Goal: Task Accomplishment & Management: Use online tool/utility

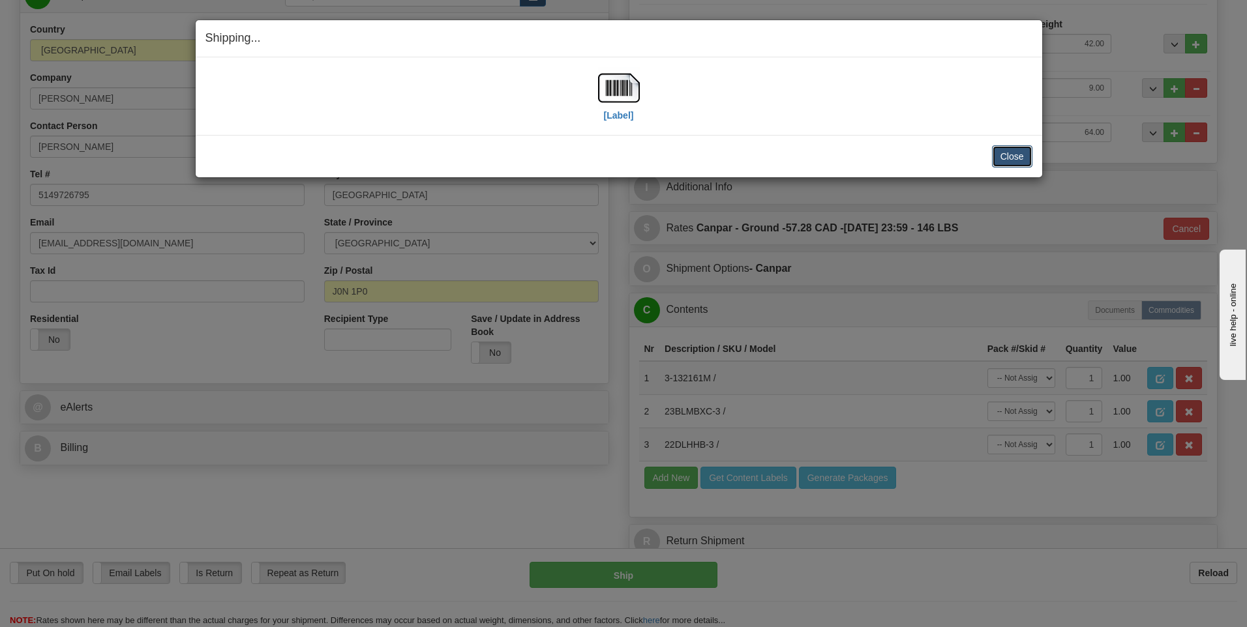
scroll to position [196, 0]
click at [999, 159] on button "Close" at bounding box center [1012, 156] width 40 height 22
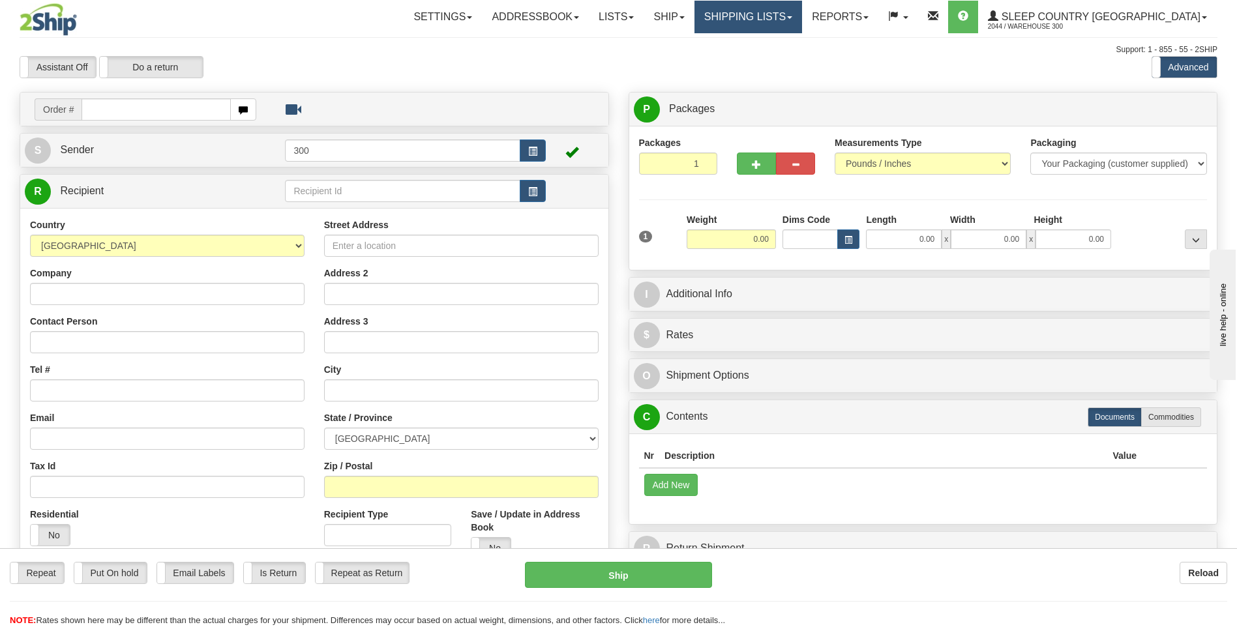
click at [802, 15] on link "Shipping lists" at bounding box center [748, 17] width 108 height 33
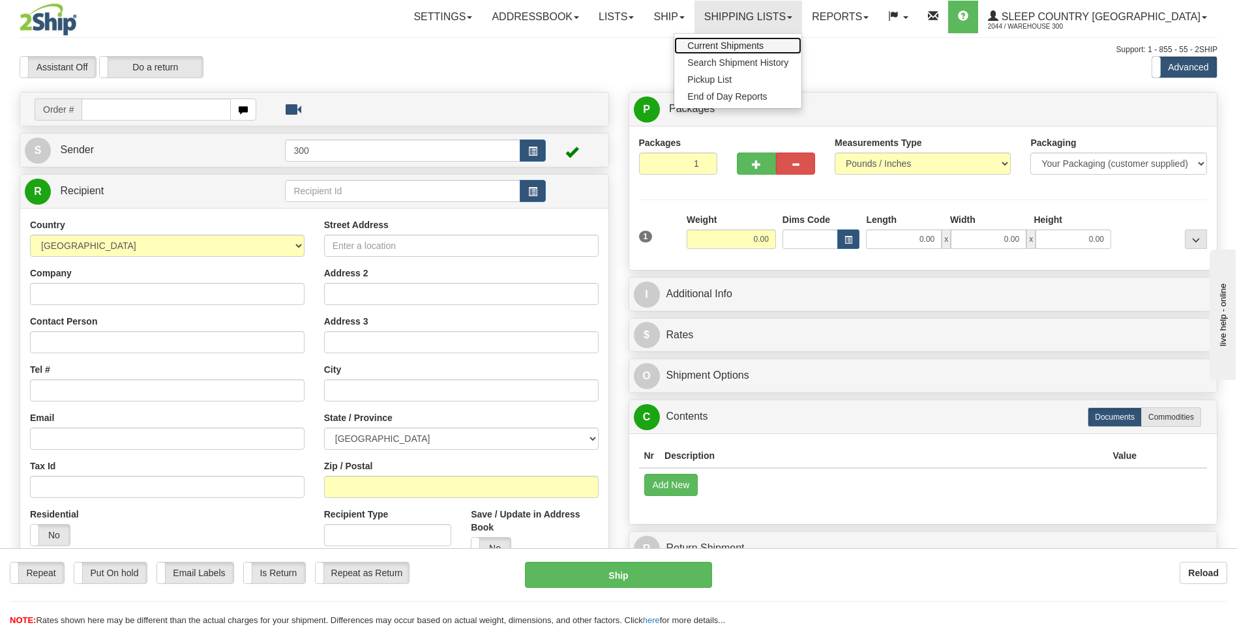
click at [763, 44] on span "Current Shipments" at bounding box center [725, 45] width 76 height 10
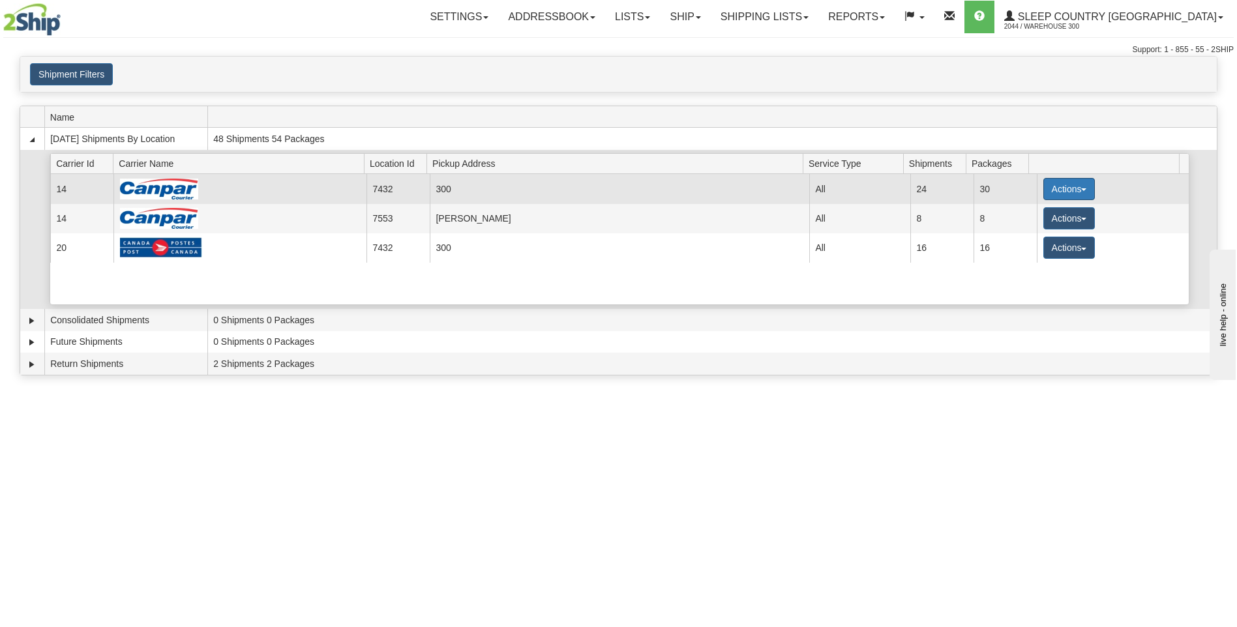
click at [1082, 187] on button "Actions" at bounding box center [1069, 189] width 52 height 22
click at [1035, 214] on span "Details" at bounding box center [1020, 213] width 35 height 9
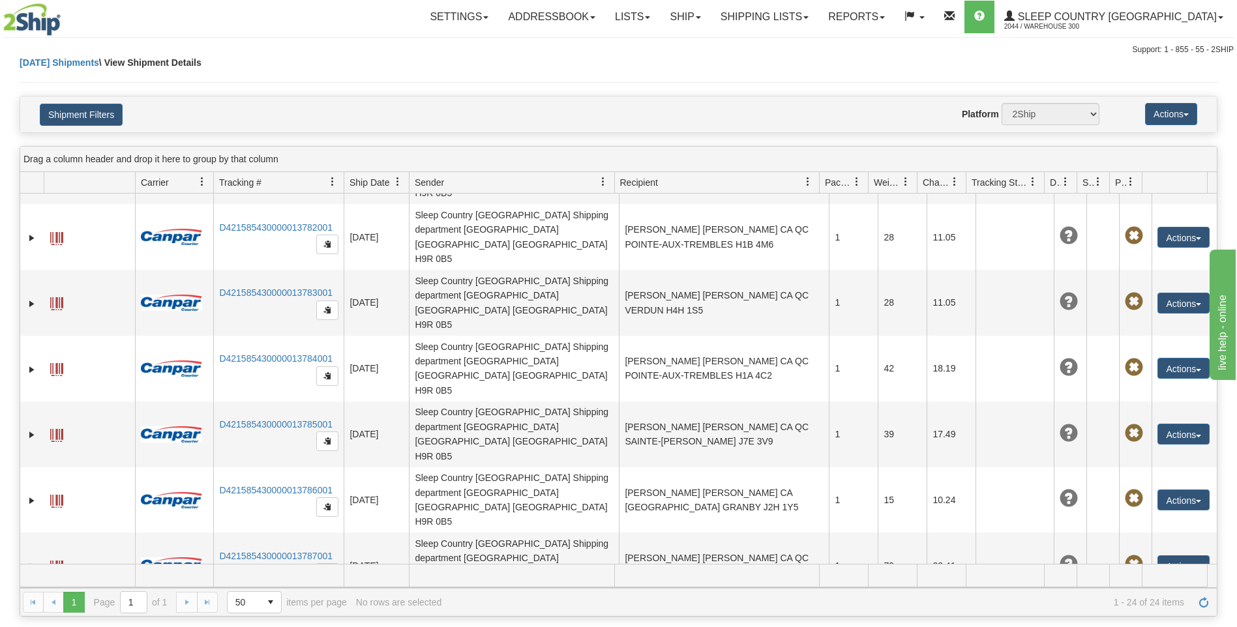
scroll to position [514, 0]
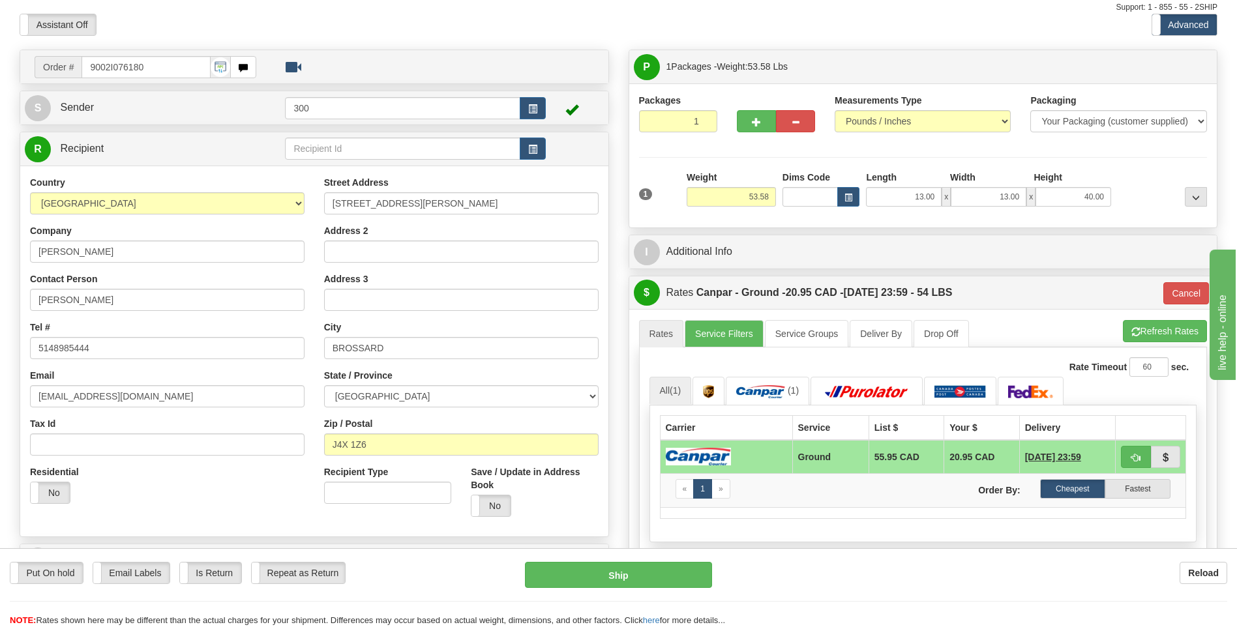
scroll to position [65, 0]
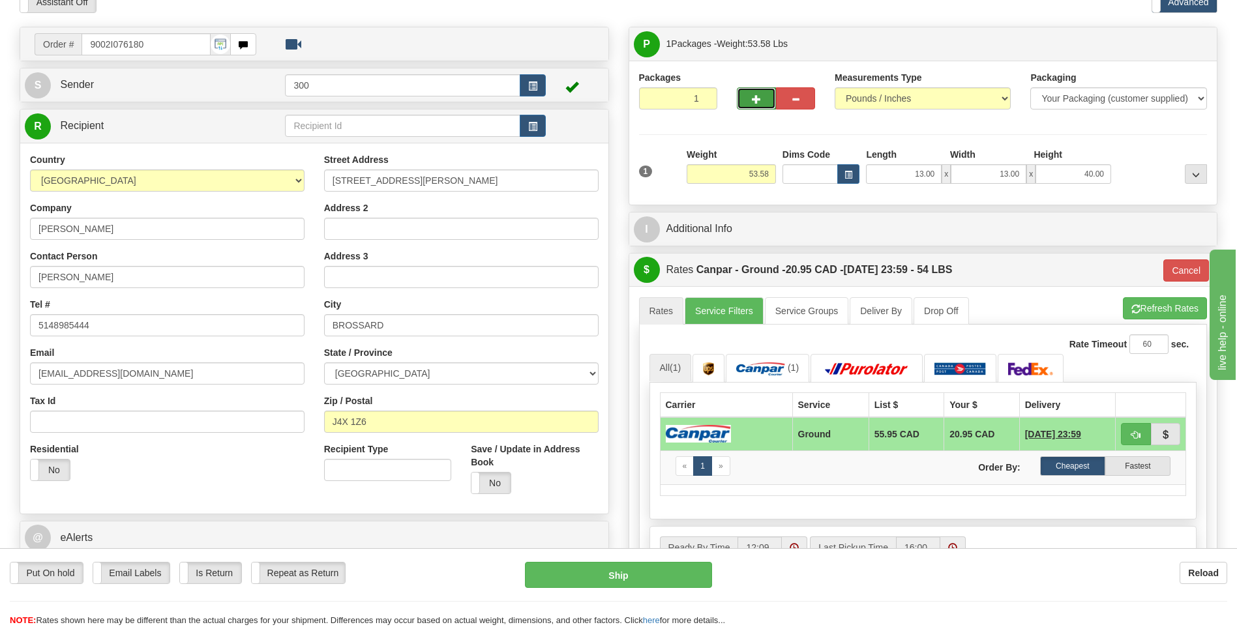
click at [756, 104] on span "button" at bounding box center [756, 99] width 9 height 8
type input "2"
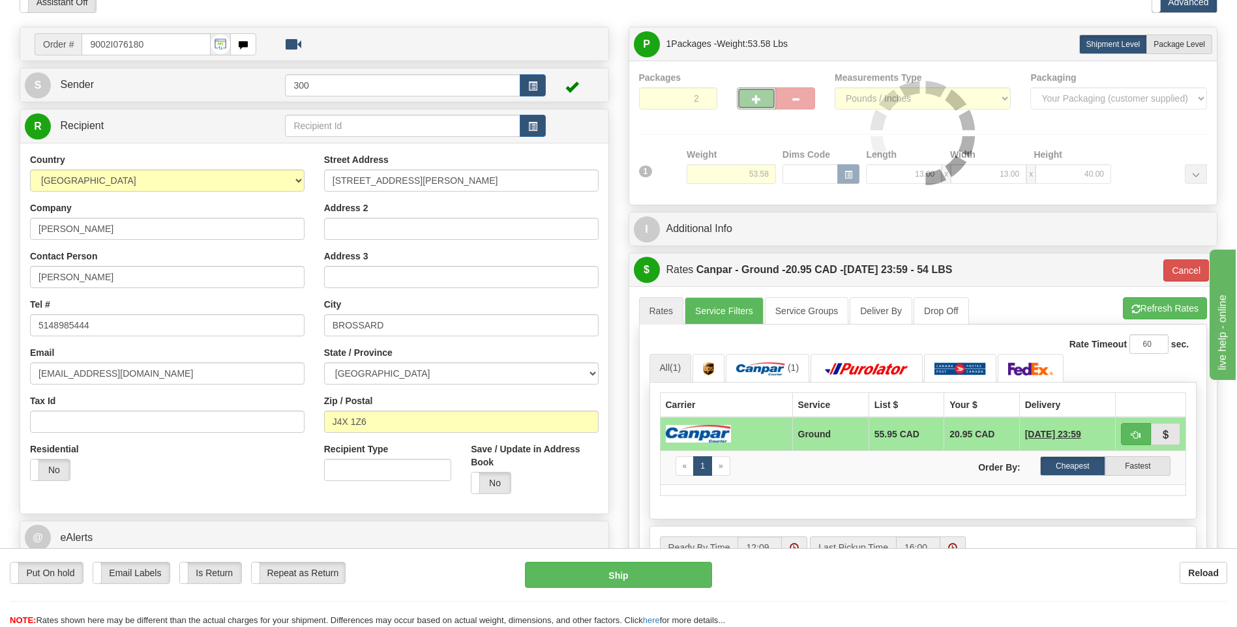
type input "1"
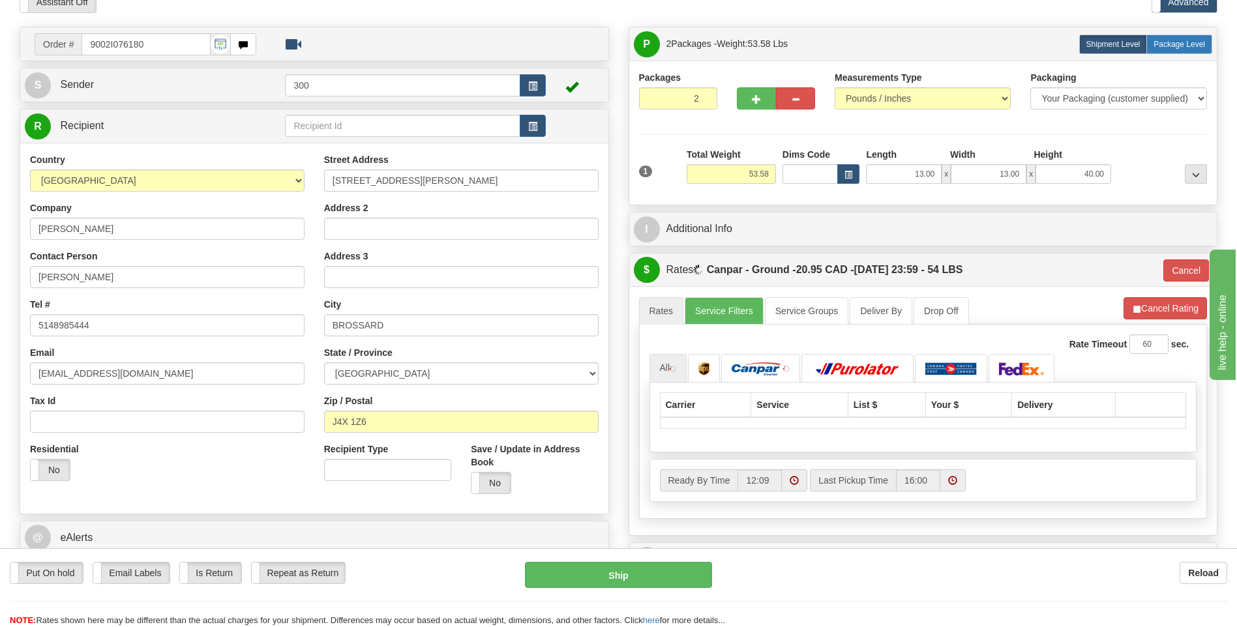
click at [1194, 50] on label "Package Level Pack.." at bounding box center [1179, 45] width 66 height 20
radio input "true"
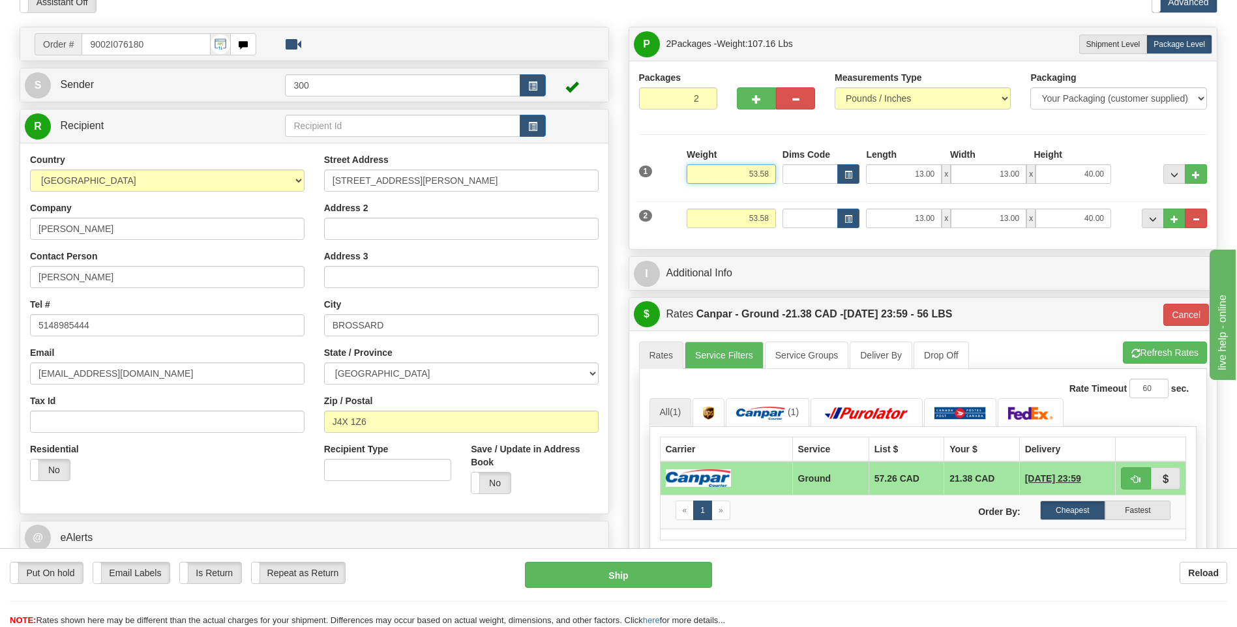
drag, startPoint x: 745, startPoint y: 170, endPoint x: 778, endPoint y: 168, distance: 33.3
click at [778, 168] on div "Weight 53.58" at bounding box center [731, 171] width 96 height 46
type input "26.79"
type input "1"
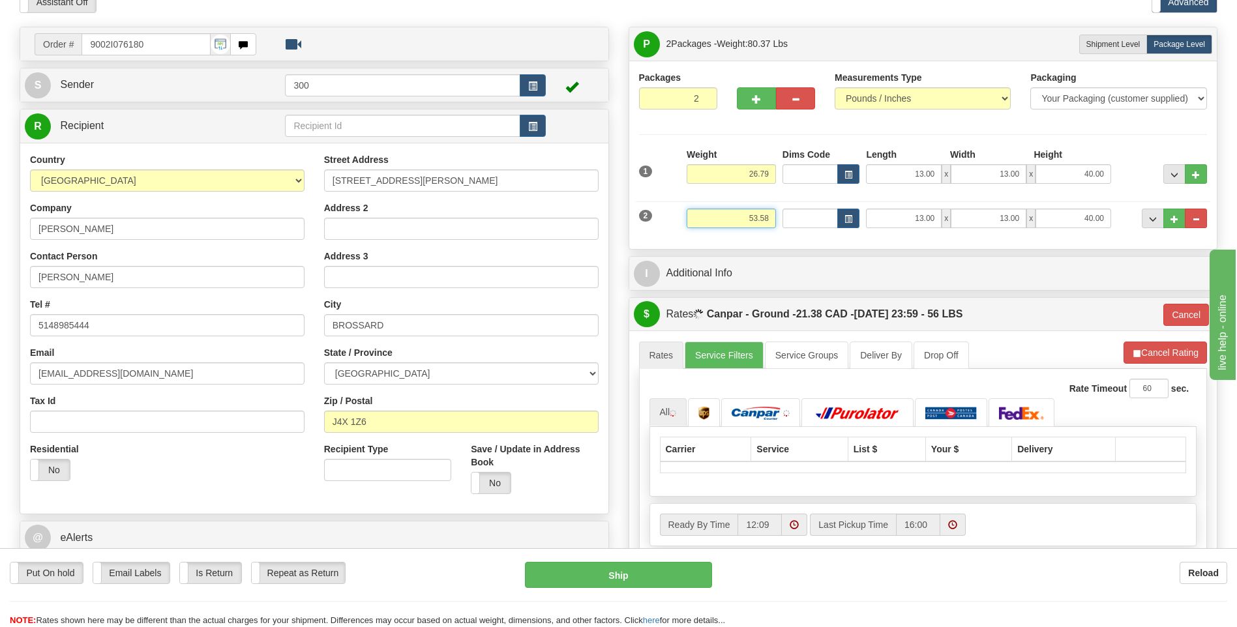
drag, startPoint x: 739, startPoint y: 222, endPoint x: 832, endPoint y: 220, distance: 92.6
click at [809, 221] on div "2 Weight 53.58 Dims Code Length Width Height" at bounding box center [923, 217] width 575 height 44
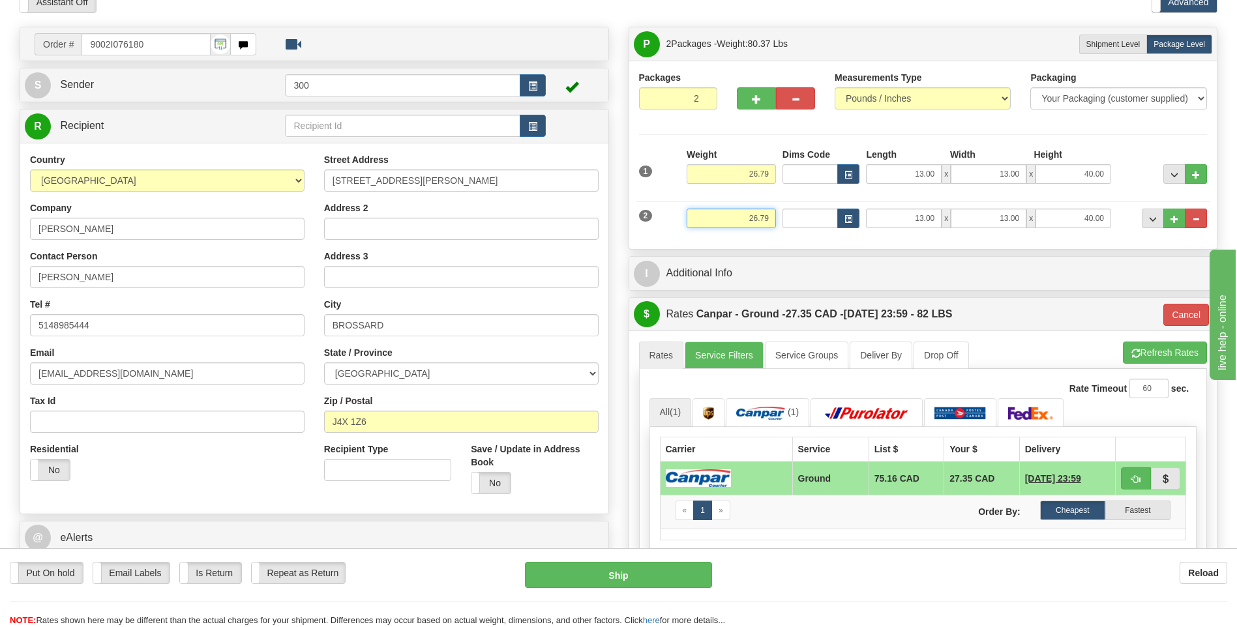
type input "26.79"
click at [905, 175] on input "13.00" at bounding box center [904, 174] width 76 height 20
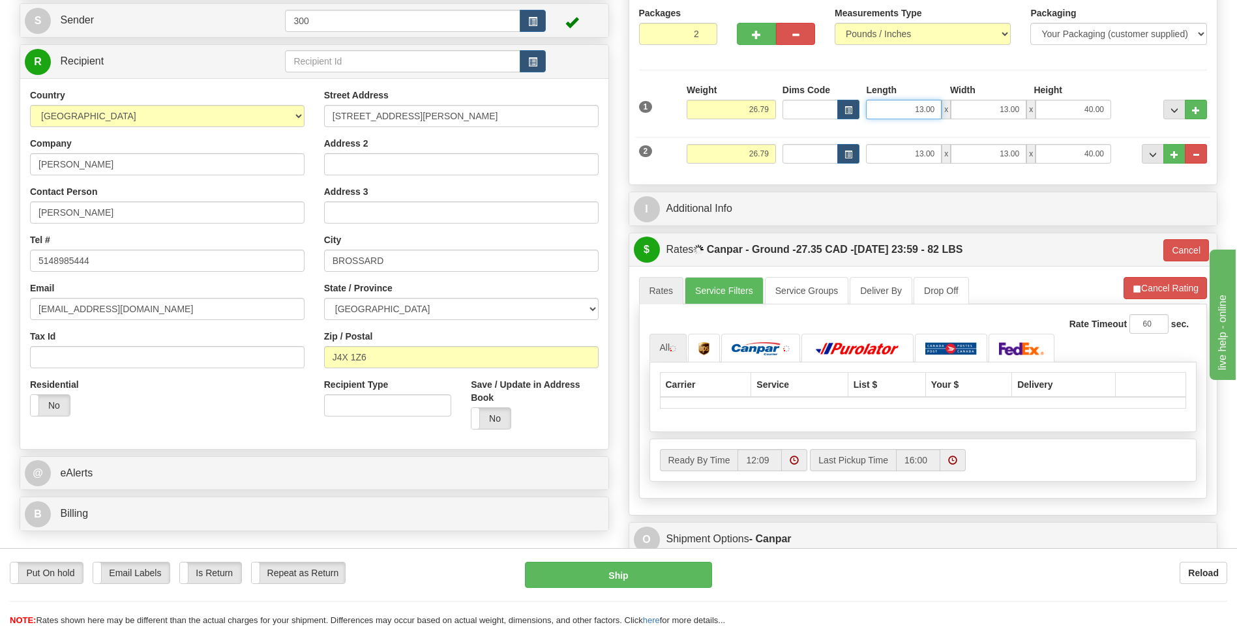
scroll to position [130, 0]
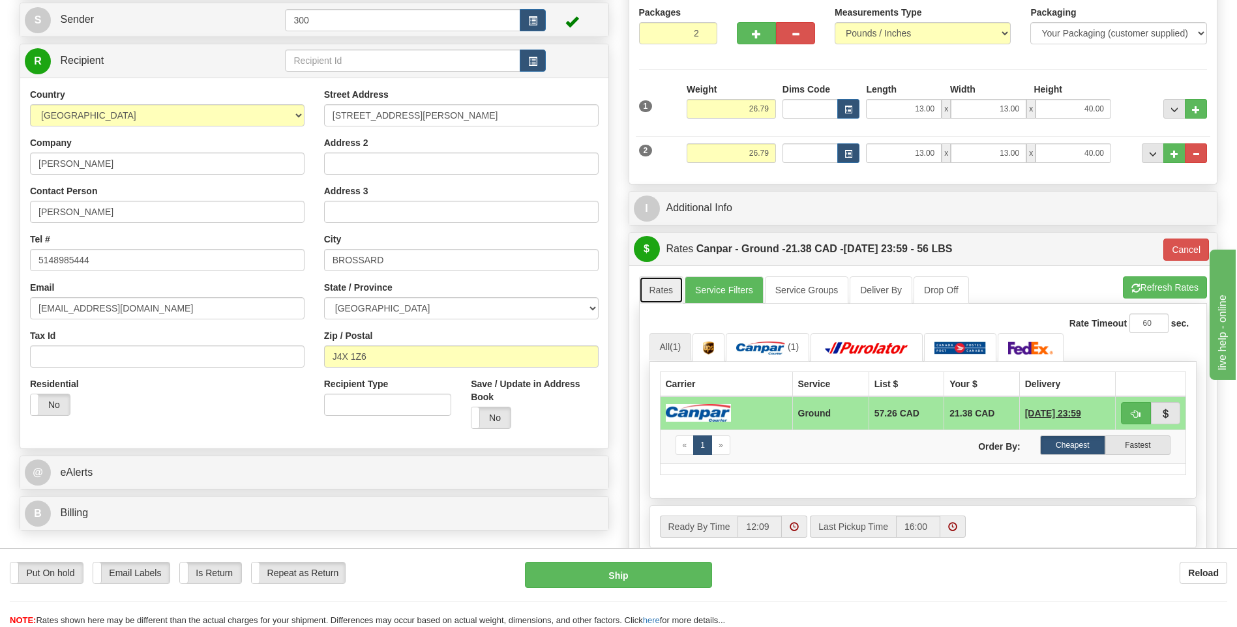
click at [655, 288] on link "Rates" at bounding box center [661, 289] width 45 height 27
click at [1158, 293] on button "Refresh Rates" at bounding box center [1165, 287] width 84 height 22
type input "1"
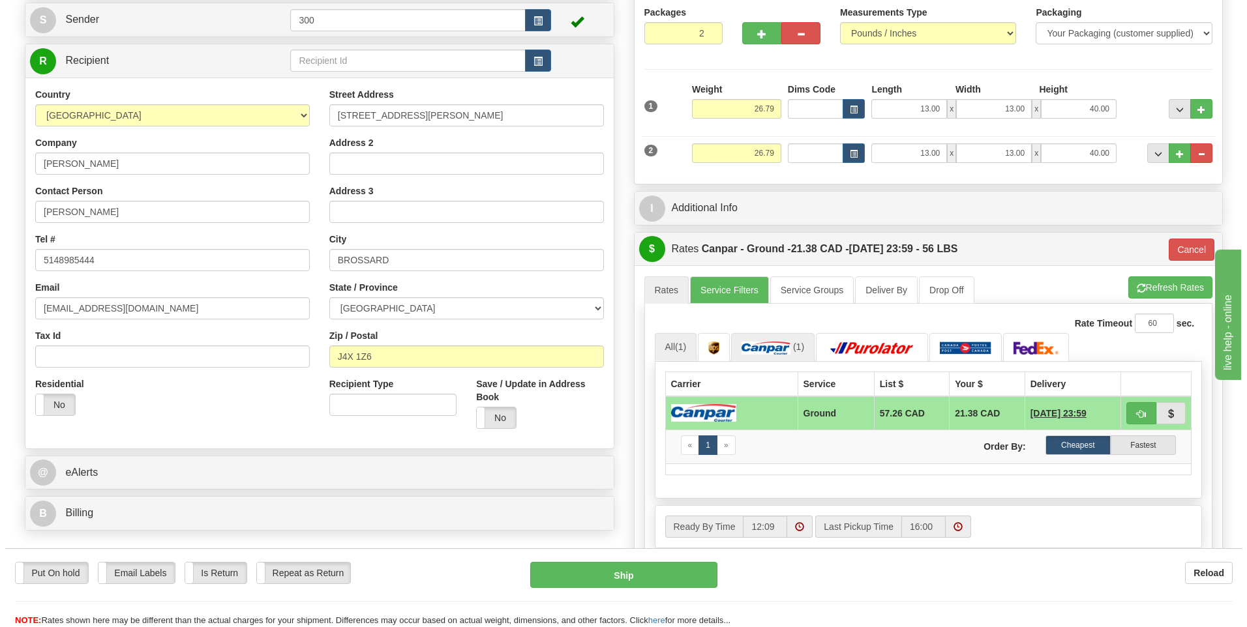
scroll to position [196, 0]
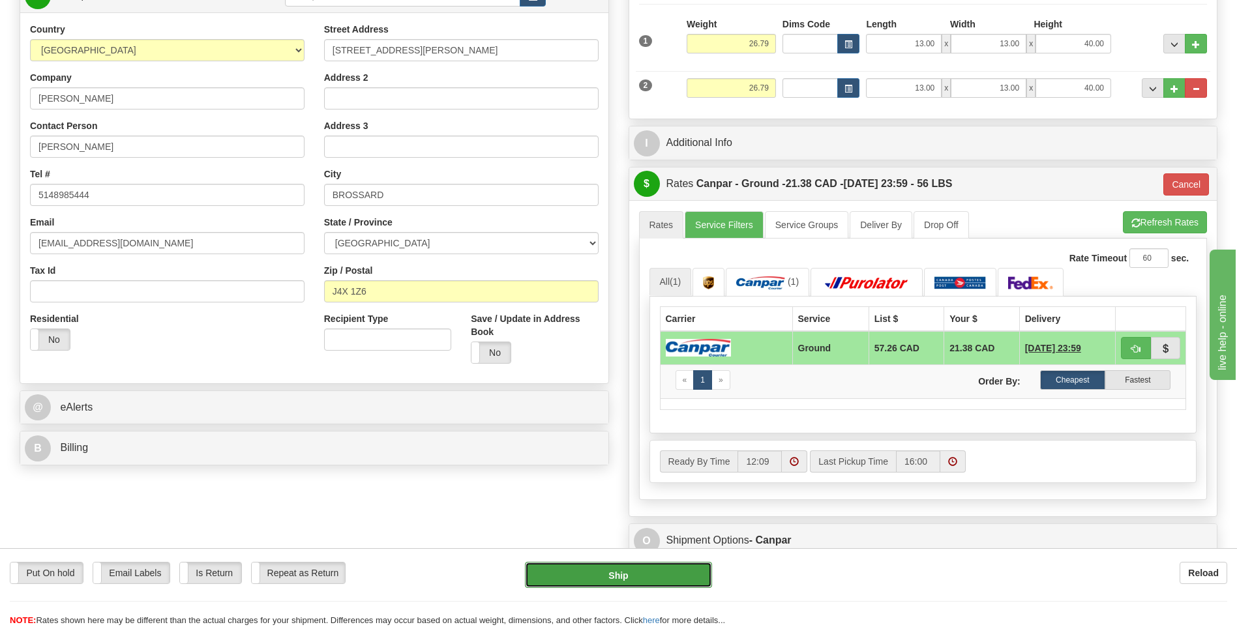
click at [587, 566] on button "Ship" at bounding box center [618, 575] width 186 height 26
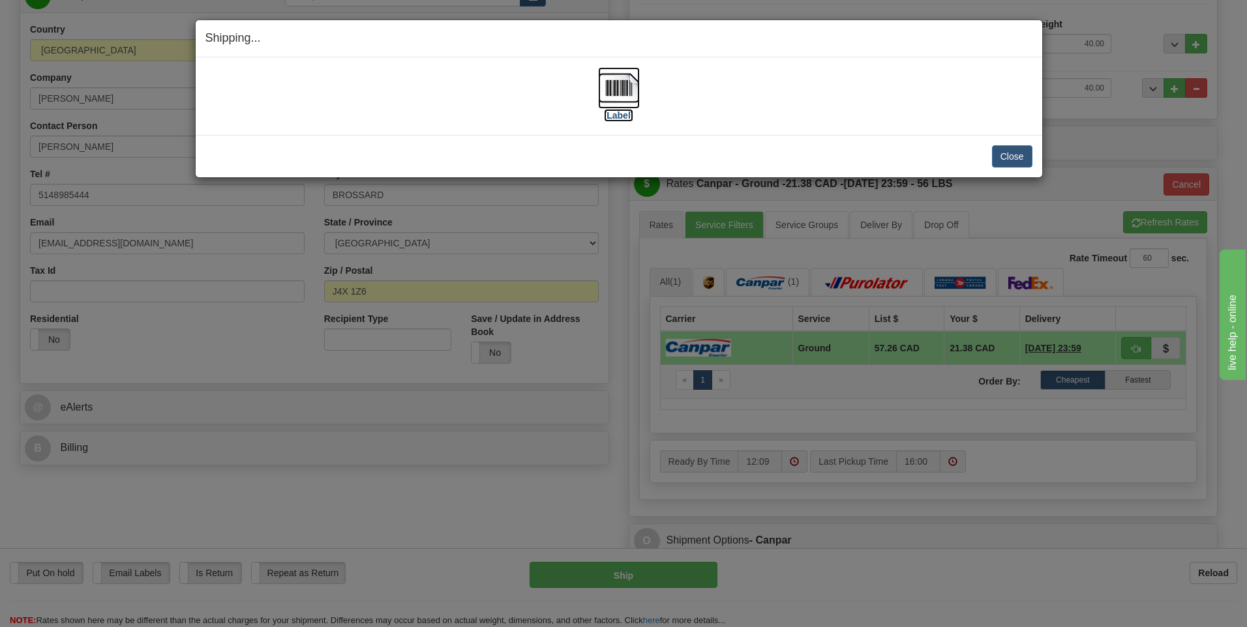
click at [624, 93] on img at bounding box center [619, 88] width 42 height 42
click at [1011, 159] on button "Close" at bounding box center [1012, 156] width 40 height 22
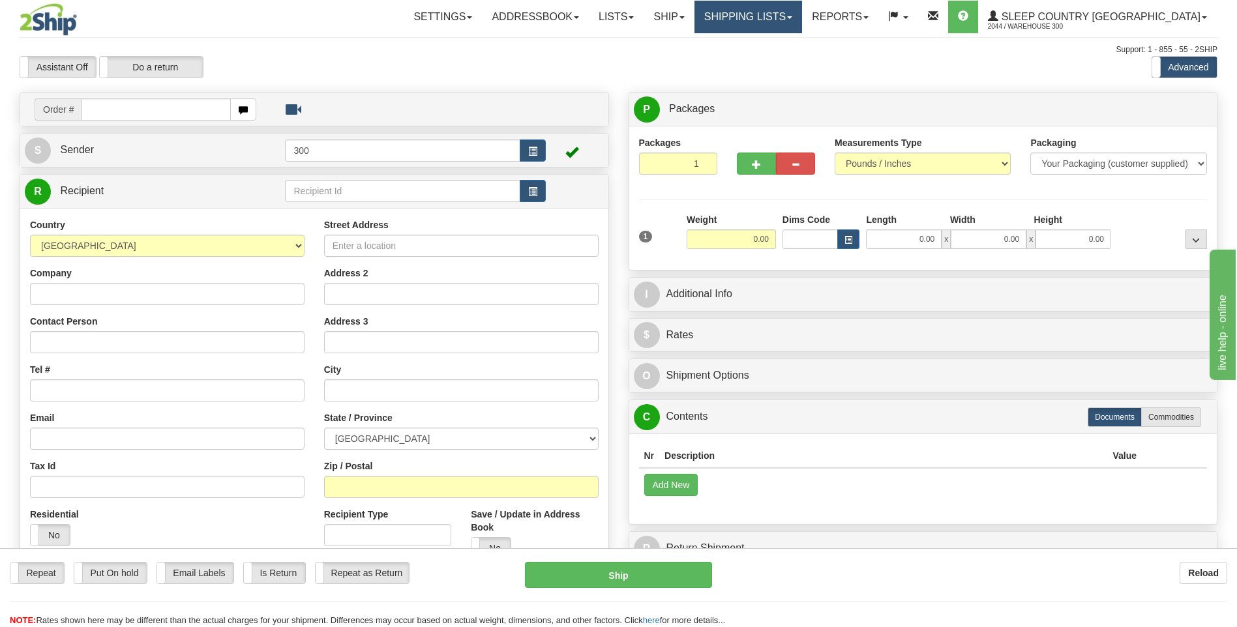
click at [792, 16] on span at bounding box center [789, 17] width 5 height 3
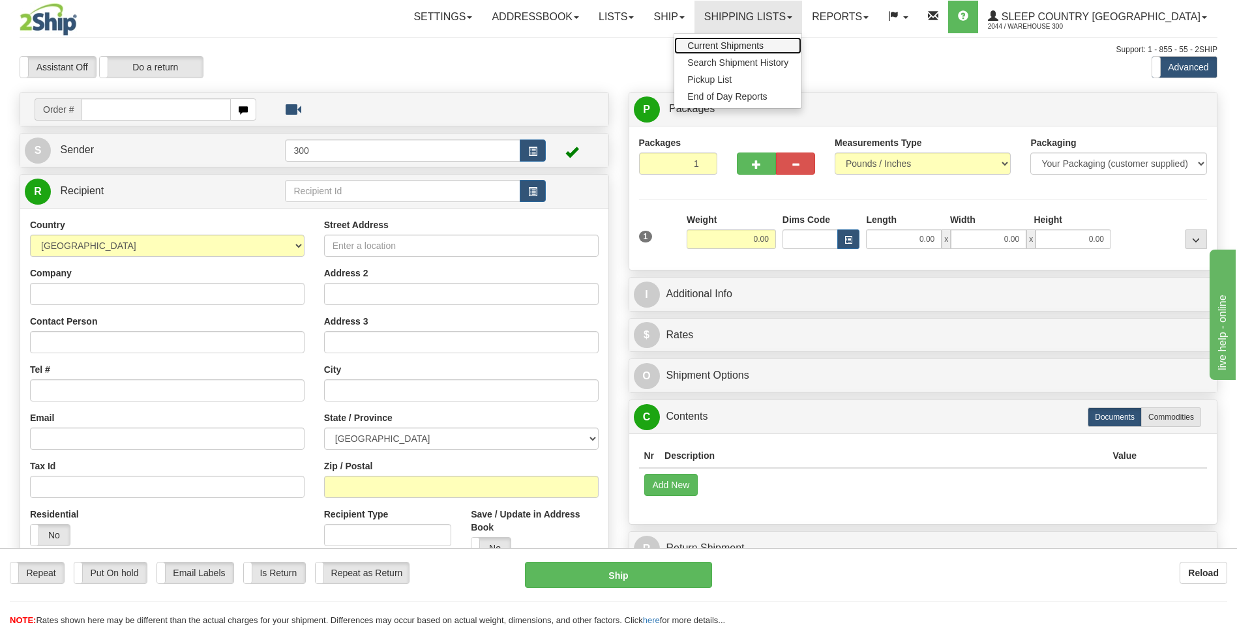
click at [801, 46] on link "Current Shipments" at bounding box center [737, 45] width 127 height 17
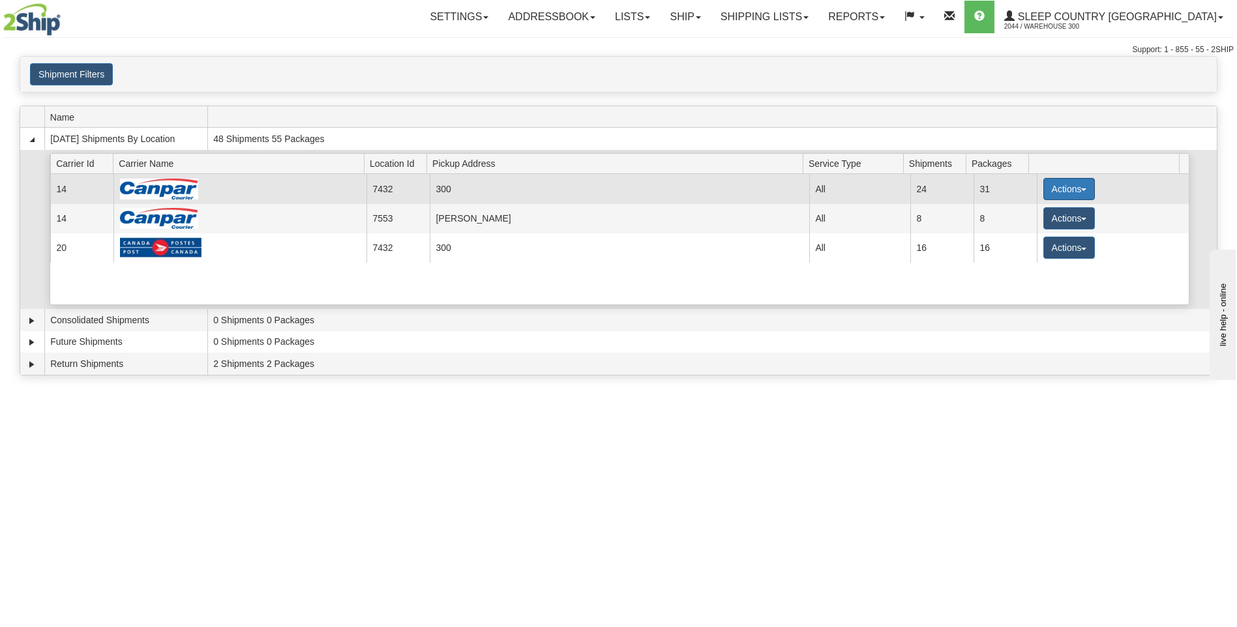
click at [1081, 190] on span "button" at bounding box center [1083, 189] width 5 height 3
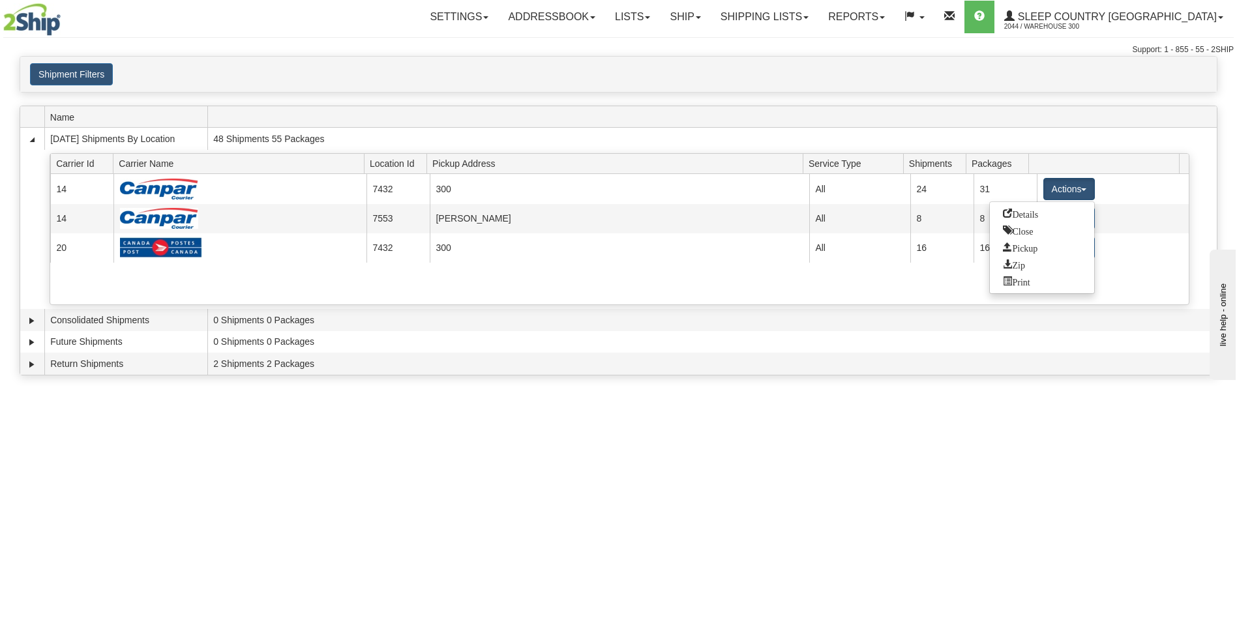
click at [926, 494] on div "Toggle navigation Settings Shipping Preferences Fields Preferences New Recipien…" at bounding box center [618, 313] width 1237 height 627
drag, startPoint x: 1007, startPoint y: 481, endPoint x: 957, endPoint y: 454, distance: 56.9
click at [1007, 481] on div "Toggle navigation Settings Shipping Preferences Fields Preferences New Recipien…" at bounding box center [618, 313] width 1237 height 627
click at [376, 455] on div "Toggle navigation Settings Shipping Preferences Fields Preferences New Recipien…" at bounding box center [618, 313] width 1237 height 627
click at [1081, 454] on div "Toggle navigation Settings Shipping Preferences Fields Preferences New Recipien…" at bounding box center [618, 313] width 1237 height 627
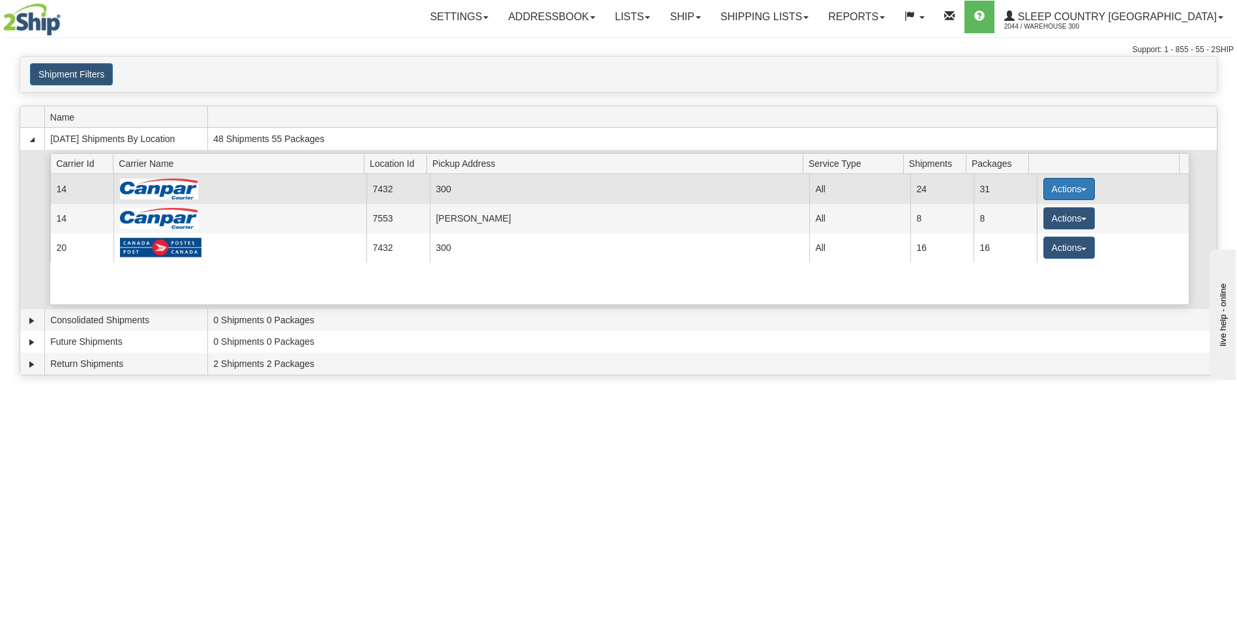
click at [1078, 188] on button "Actions" at bounding box center [1069, 189] width 52 height 22
click at [1024, 231] on span "Close" at bounding box center [1018, 230] width 30 height 9
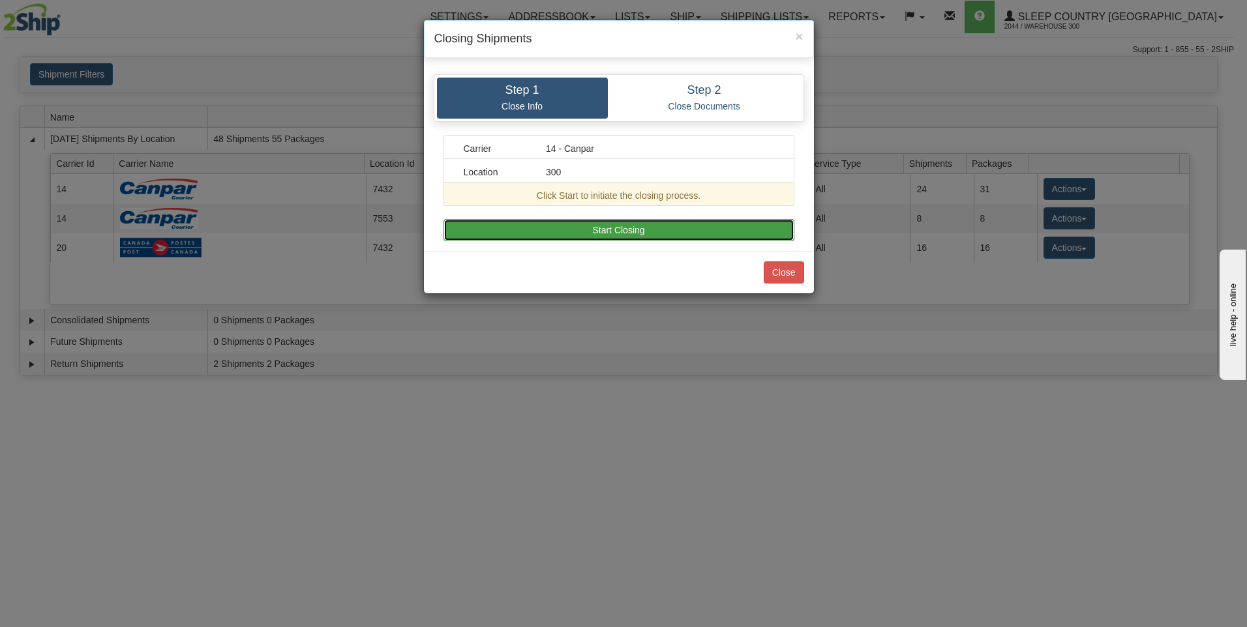
click at [609, 229] on button "Start Closing" at bounding box center [618, 230] width 351 height 22
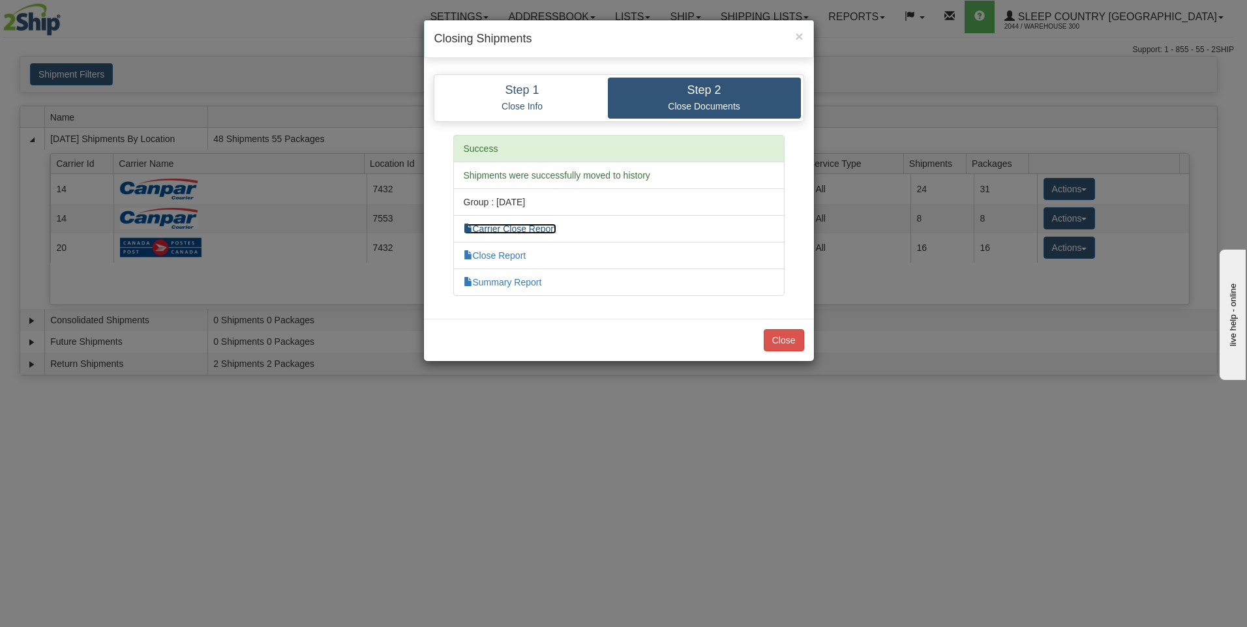
click at [518, 225] on link "Carrier Close Report" at bounding box center [510, 229] width 93 height 10
click at [499, 259] on link "Close Report" at bounding box center [495, 255] width 63 height 10
click at [497, 282] on link "Summary Report" at bounding box center [503, 282] width 78 height 10
click at [774, 342] on button "Close" at bounding box center [783, 340] width 40 height 22
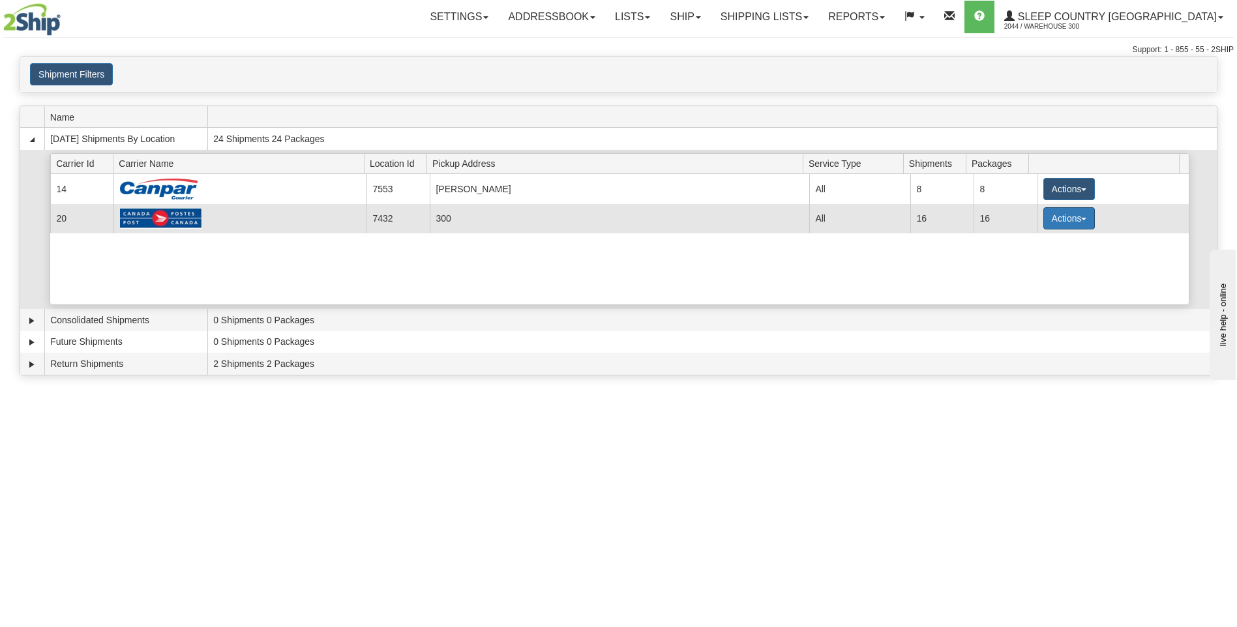
click at [1083, 220] on button "Actions" at bounding box center [1069, 218] width 52 height 22
click at [1029, 261] on span "Close" at bounding box center [1018, 259] width 30 height 9
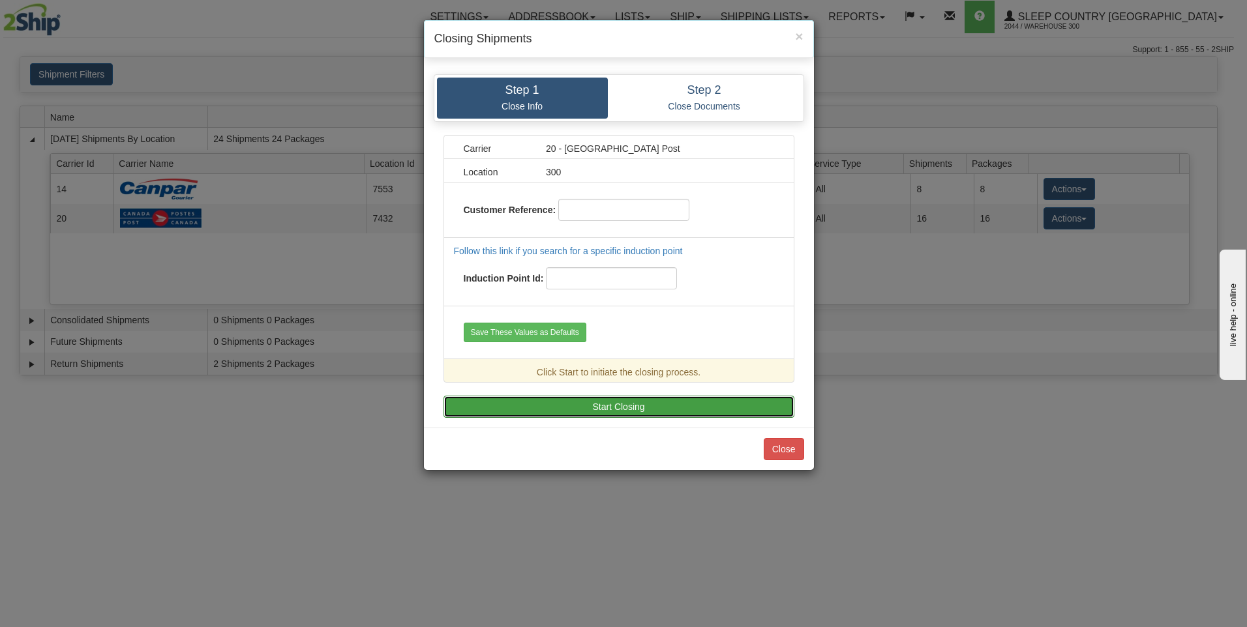
click at [602, 407] on button "Start Closing" at bounding box center [618, 407] width 351 height 22
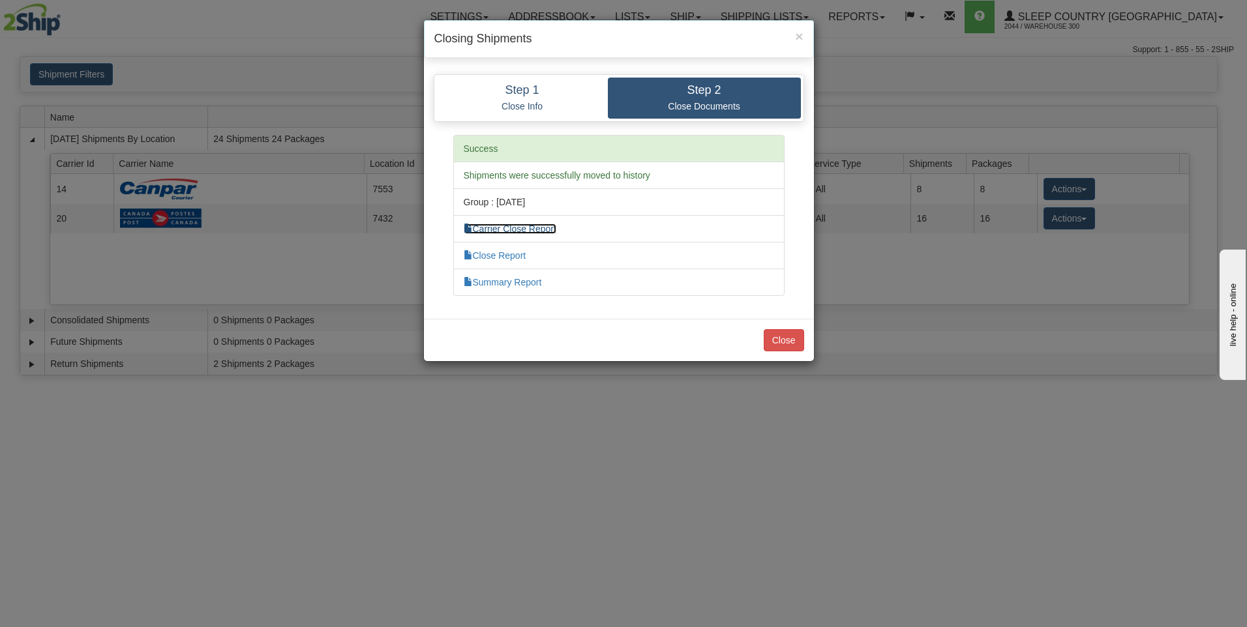
click at [515, 228] on link "Carrier Close Report" at bounding box center [510, 229] width 93 height 10
click at [492, 254] on link "Close Report" at bounding box center [495, 255] width 63 height 10
click at [497, 285] on link "Summary Report" at bounding box center [503, 282] width 78 height 10
click at [790, 349] on button "Close" at bounding box center [783, 340] width 40 height 22
